Goal: Task Accomplishment & Management: Manage account settings

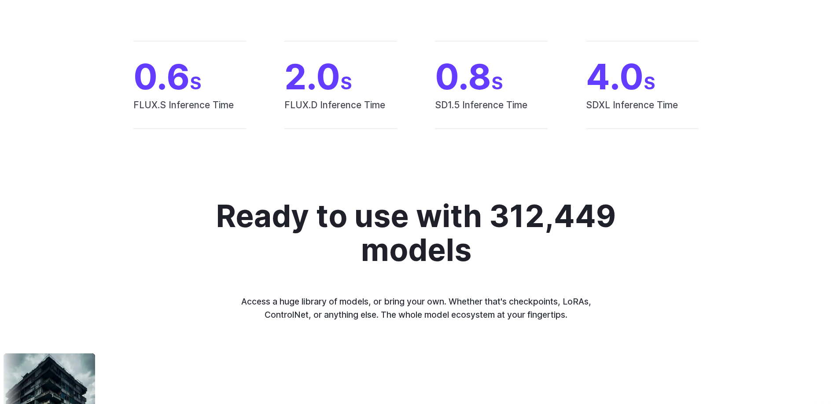
scroll to position [1107, 0]
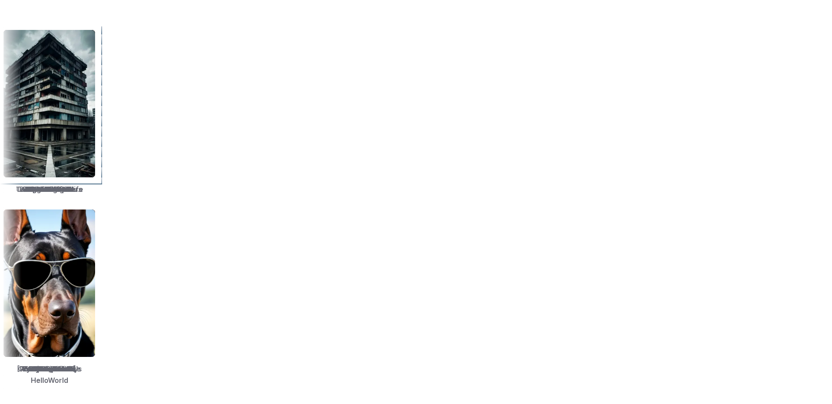
click at [740, 110] on img at bounding box center [705, 103] width 92 height 147
click at [682, 117] on img at bounding box center [728, 103] width 92 height 147
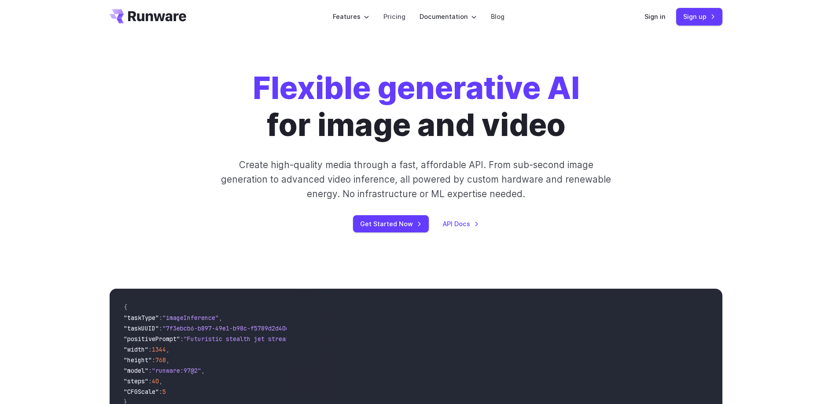
scroll to position [7, 0]
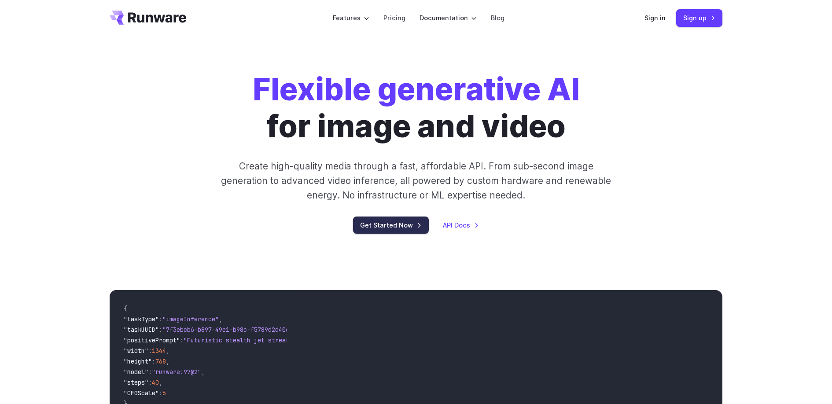
click at [382, 227] on link "Get Started Now" at bounding box center [391, 224] width 76 height 17
click at [657, 18] on link "Sign in" at bounding box center [654, 18] width 21 height 10
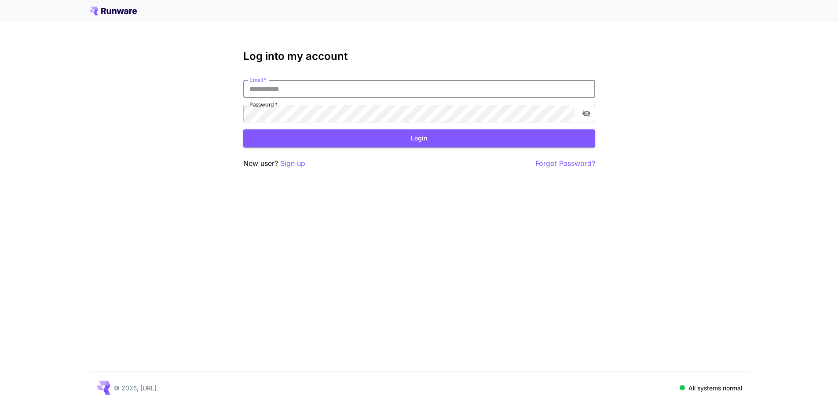
click at [369, 83] on input "Email   *" at bounding box center [419, 89] width 352 height 18
type input "**********"
click at [416, 139] on button "Login" at bounding box center [419, 138] width 352 height 18
click at [565, 161] on p "Forgot Password?" at bounding box center [566, 163] width 60 height 11
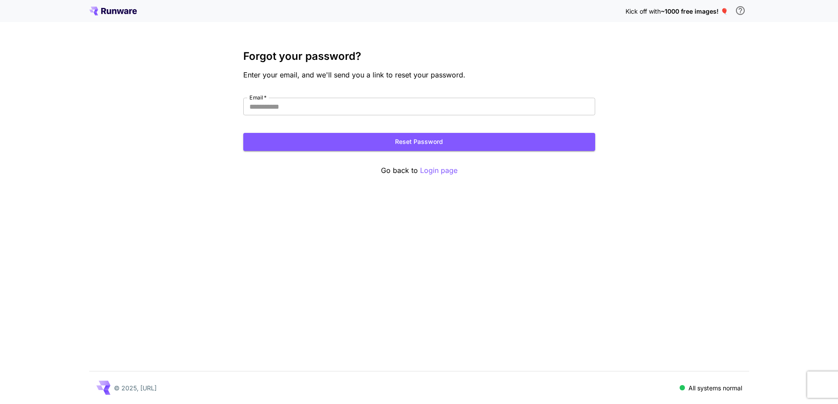
click at [520, 83] on div "Forgot your password? Enter your email, and we'll send you a link to reset your…" at bounding box center [419, 113] width 352 height 126
click at [290, 106] on input "Email   *" at bounding box center [419, 107] width 352 height 18
click at [438, 47] on div "Kick off with ~1000 free images! 🎈 Forgot your password? Enter your email, and …" at bounding box center [419, 202] width 838 height 404
